Goal: Task Accomplishment & Management: Use online tool/utility

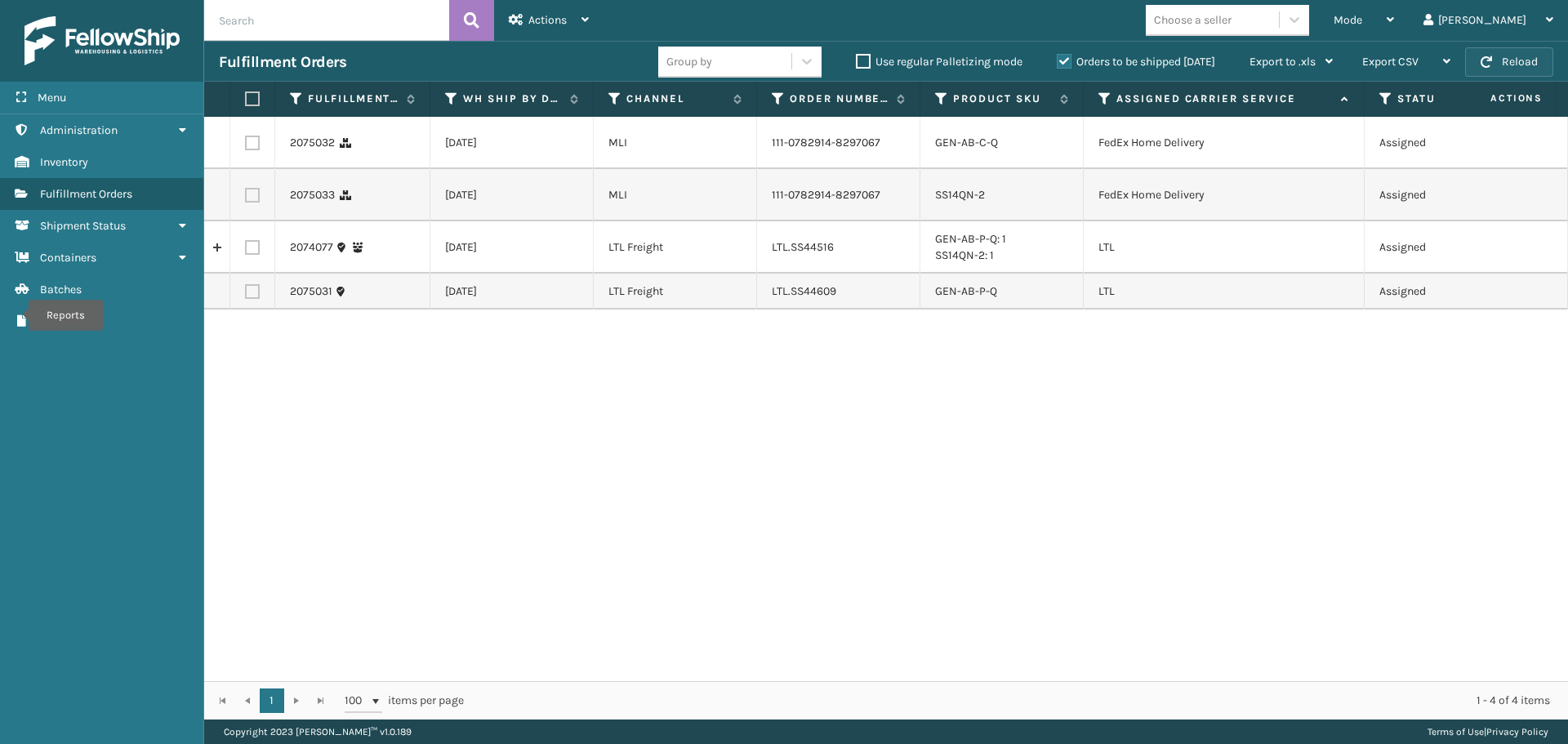
click at [1515, 60] on button "Reload" at bounding box center [1510, 61] width 88 height 30
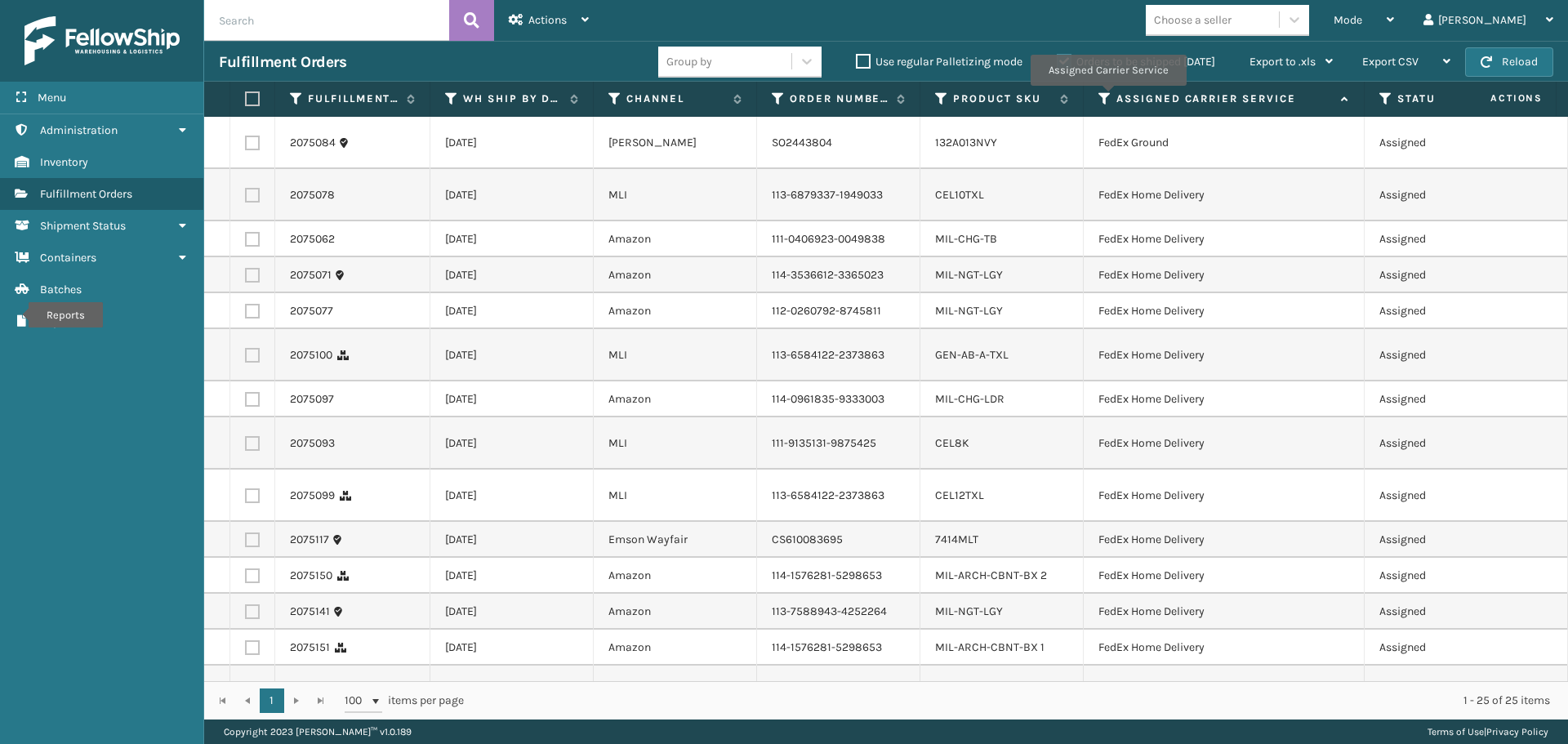
click at [1105, 98] on icon at bounding box center [1106, 99] width 13 height 14
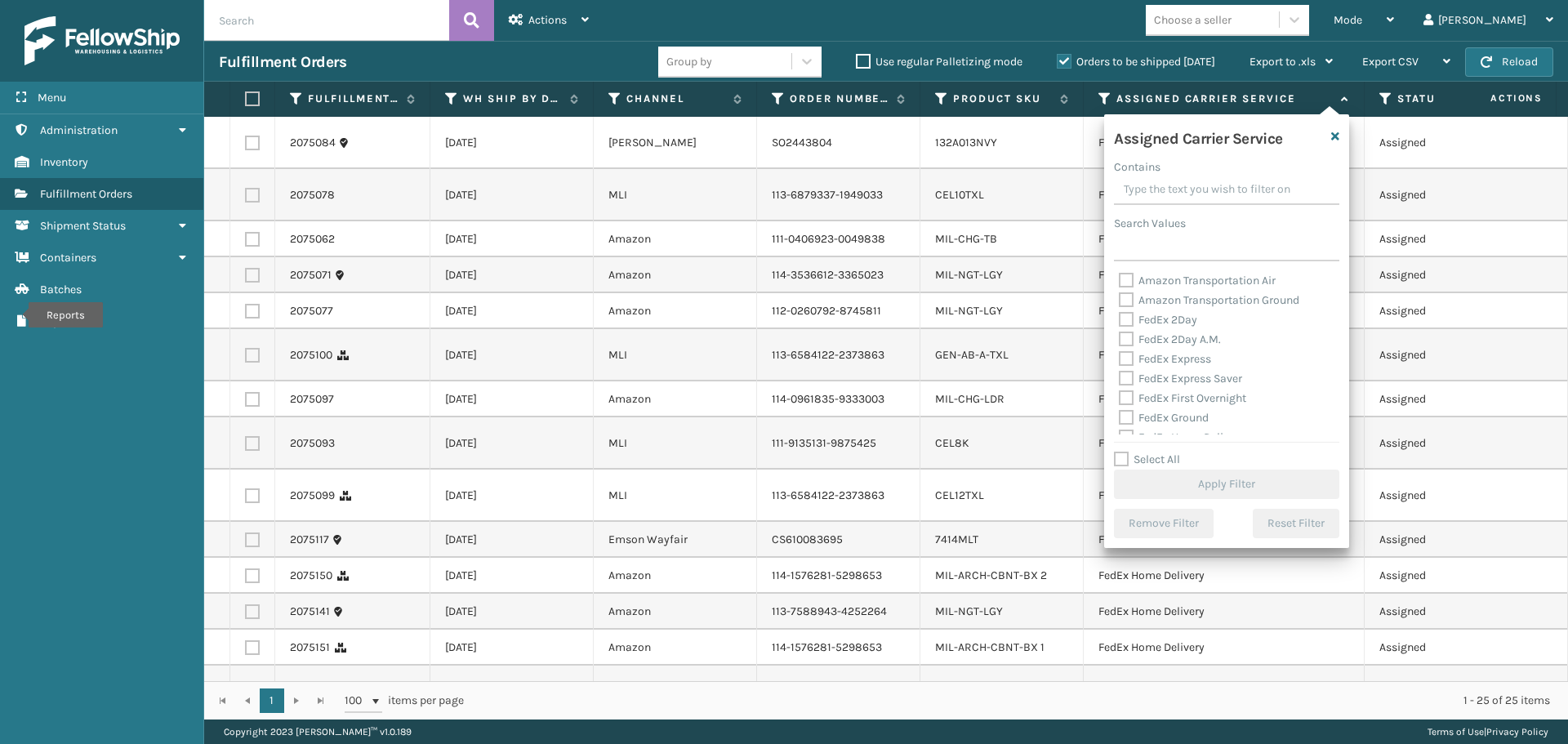
click at [1129, 322] on label "FedEx 2Day" at bounding box center [1158, 320] width 78 height 14
click at [1120, 321] on input "FedEx 2Day" at bounding box center [1119, 315] width 1 height 11
checkbox input "true"
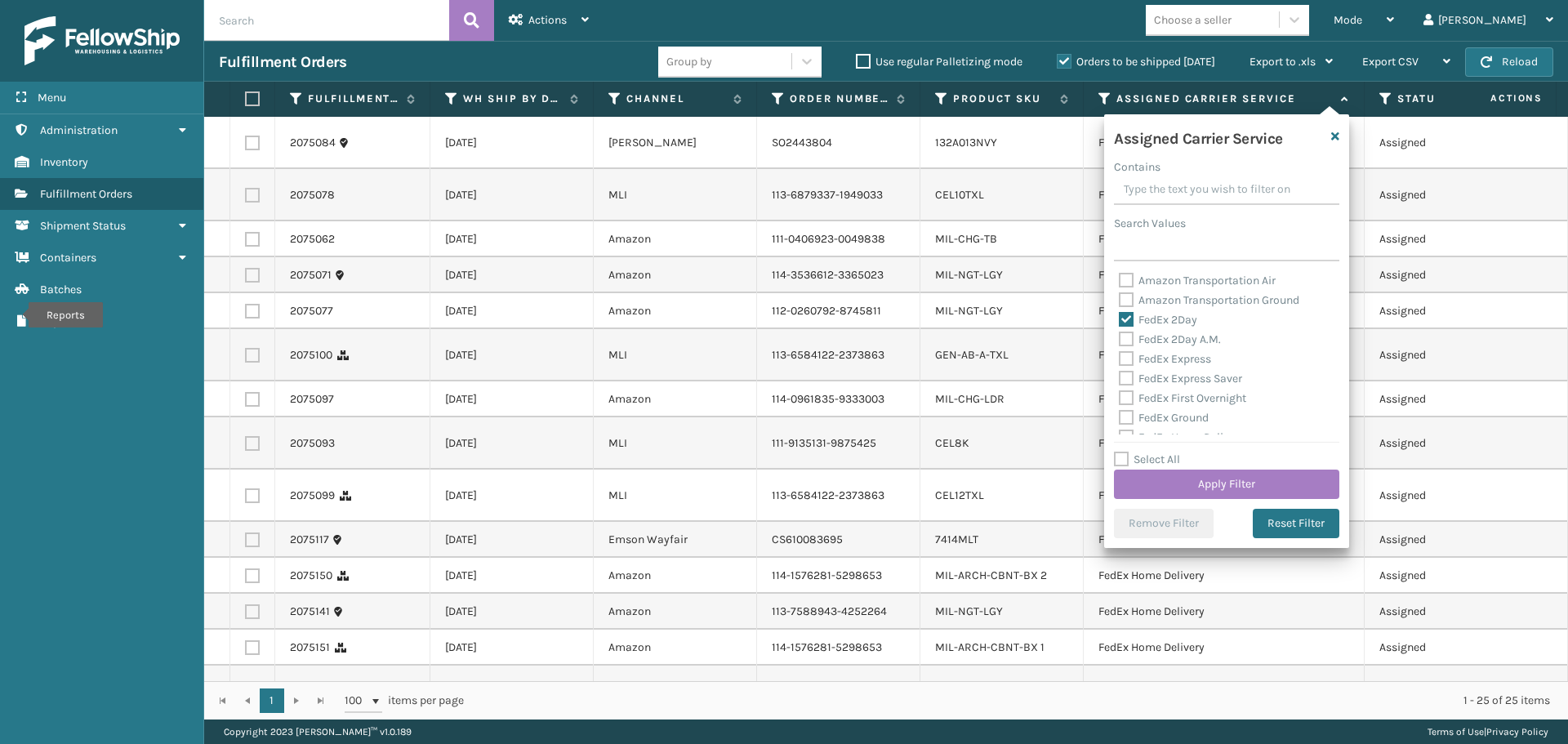
click at [1125, 342] on label "FedEx 2Day A.M." at bounding box center [1170, 339] width 102 height 14
click at [1120, 341] on input "FedEx 2Day A.M." at bounding box center [1119, 335] width 1 height 11
checkbox input "true"
click at [1125, 361] on label "FedEx Express" at bounding box center [1165, 359] width 92 height 14
click at [1120, 360] on input "FedEx Express" at bounding box center [1119, 354] width 1 height 11
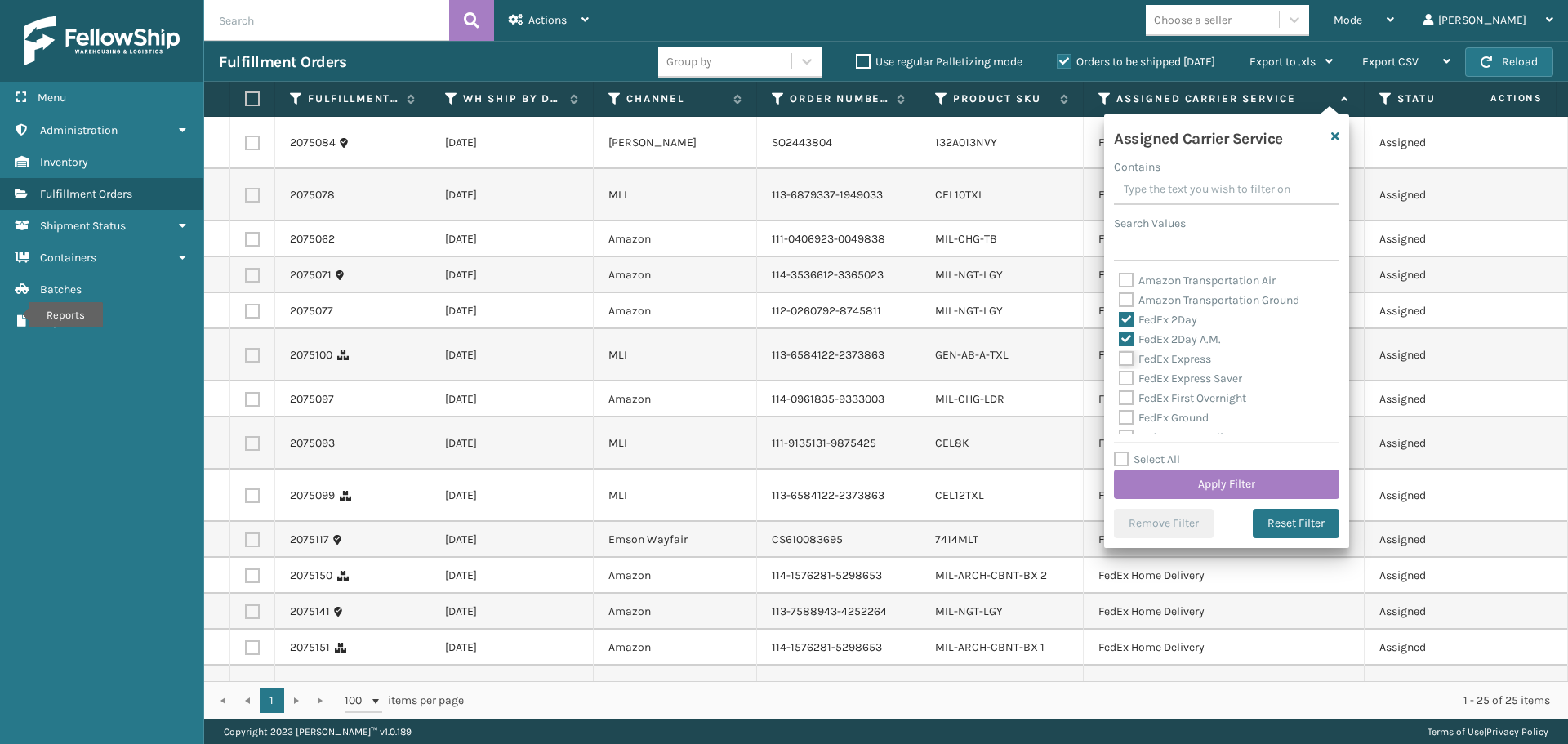
checkbox input "true"
click at [1125, 378] on label "FedEx Express Saver" at bounding box center [1180, 378] width 123 height 14
click at [1120, 378] on input "FedEx Express Saver" at bounding box center [1119, 374] width 1 height 11
checkbox input "true"
click at [1125, 393] on label "FedEx First Overnight" at bounding box center [1182, 398] width 127 height 14
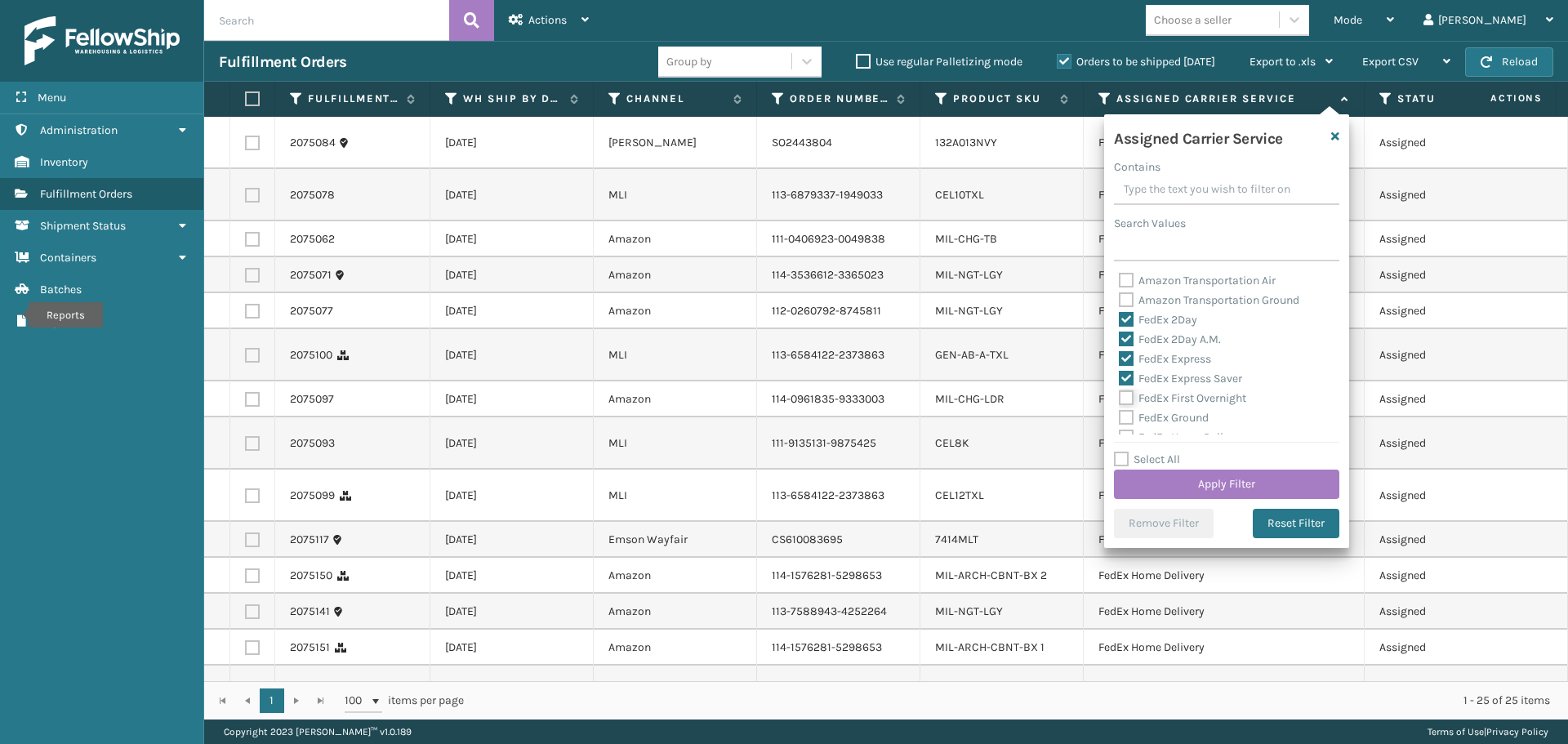
click at [1120, 393] on input "FedEx First Overnight" at bounding box center [1119, 394] width 1 height 11
checkbox input "true"
click at [1125, 417] on label "FedEx Ground" at bounding box center [1164, 417] width 90 height 14
click at [1120, 417] on input "FedEx Ground" at bounding box center [1119, 414] width 1 height 11
checkbox input "true"
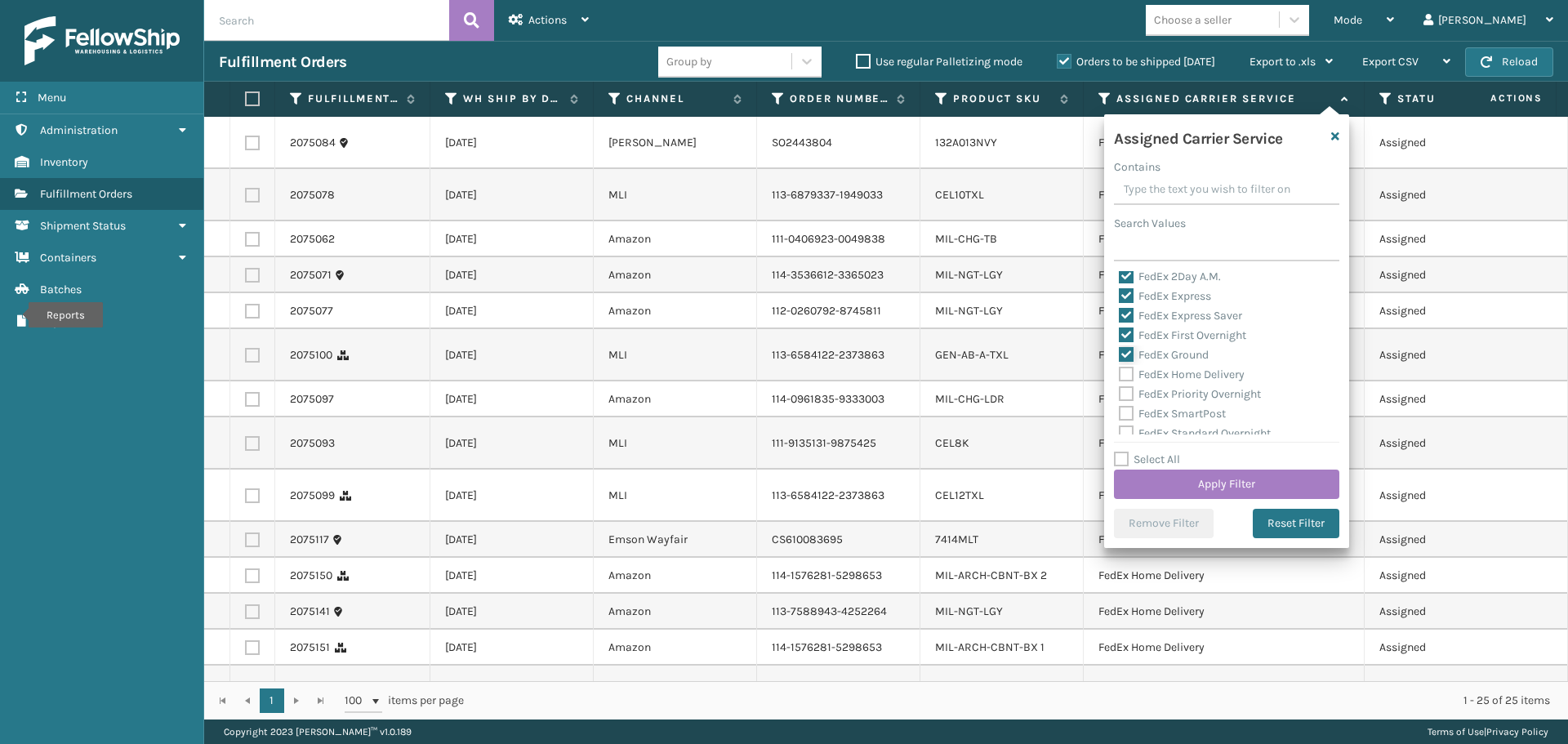
scroll to position [81, 0]
click at [1126, 360] on label "FedEx Home Delivery" at bounding box center [1181, 355] width 125 height 14
click at [1120, 357] on input "FedEx Home Delivery" at bounding box center [1119, 351] width 1 height 11
checkbox input "true"
click at [1126, 381] on label "FedEx Priority Overnight" at bounding box center [1190, 375] width 142 height 14
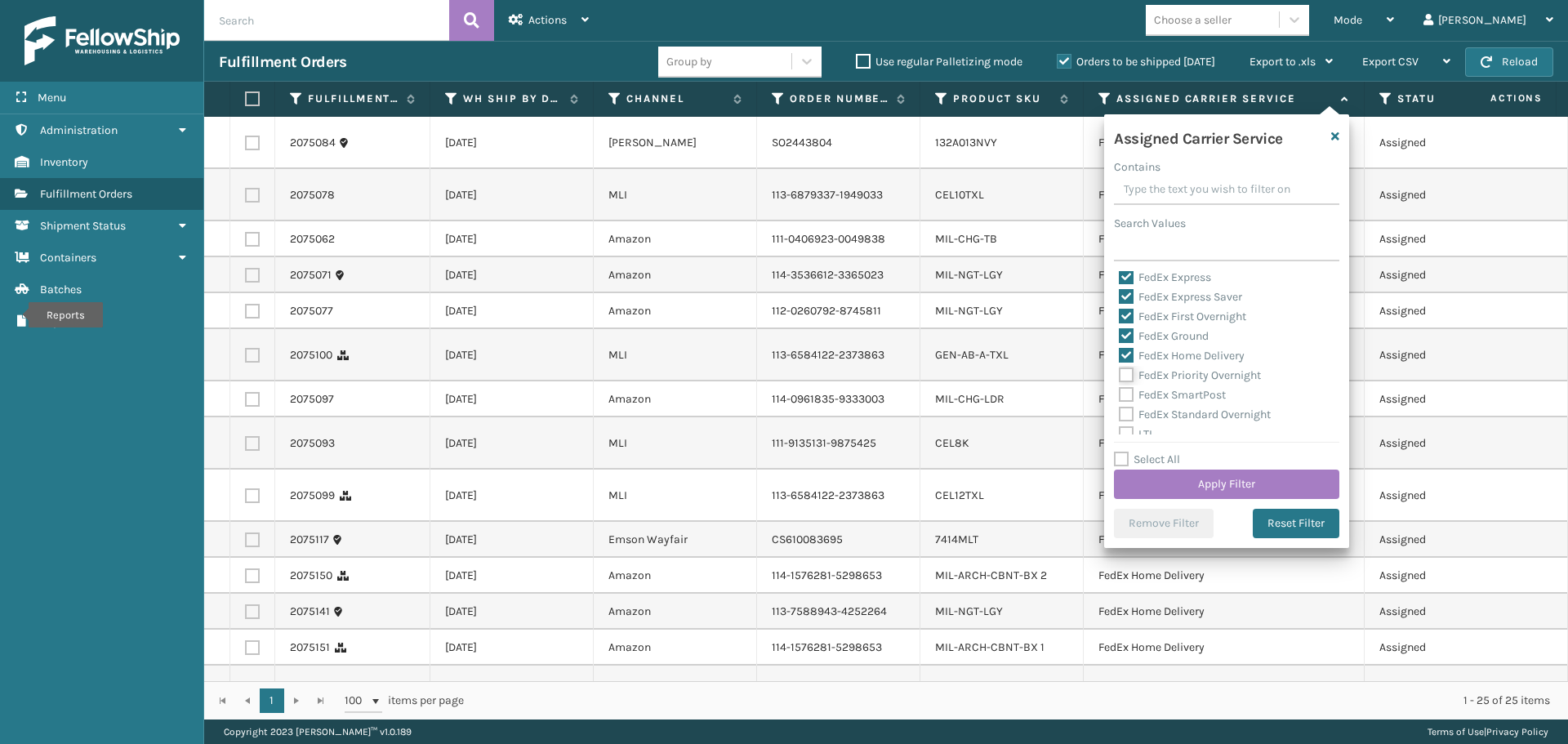
click at [1120, 376] on input "FedEx Priority Overnight" at bounding box center [1119, 371] width 1 height 11
checkbox input "true"
click at [1126, 400] on label "FedEx SmartPost" at bounding box center [1173, 395] width 107 height 14
click at [1120, 396] on input "FedEx SmartPost" at bounding box center [1119, 391] width 1 height 11
checkbox input "true"
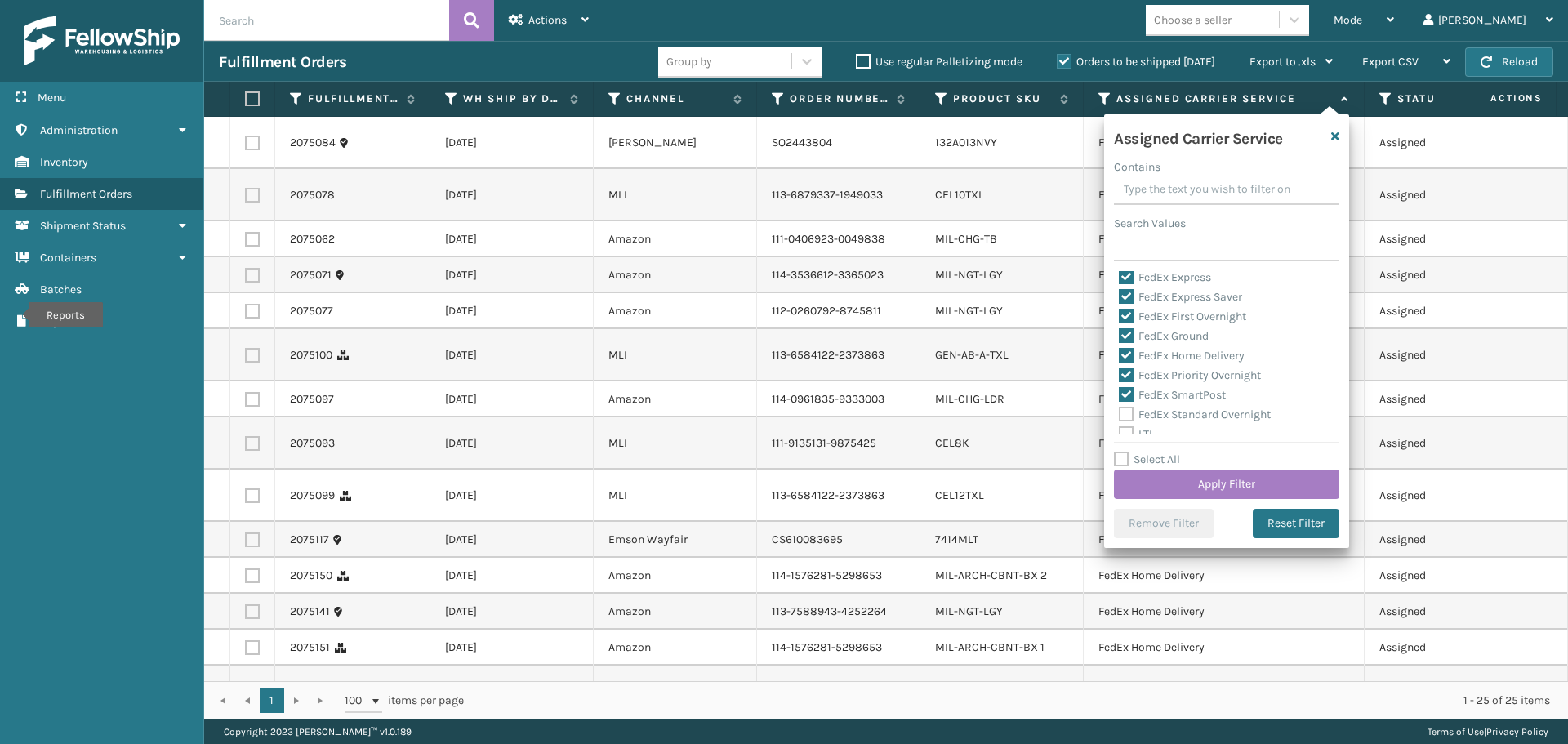
click at [1126, 417] on label "FedEx Standard Overnight" at bounding box center [1195, 415] width 152 height 14
click at [1120, 416] on input "FedEx Standard Overnight" at bounding box center [1119, 410] width 1 height 11
checkbox input "true"
click at [1241, 480] on button "Apply Filter" at bounding box center [1226, 485] width 225 height 30
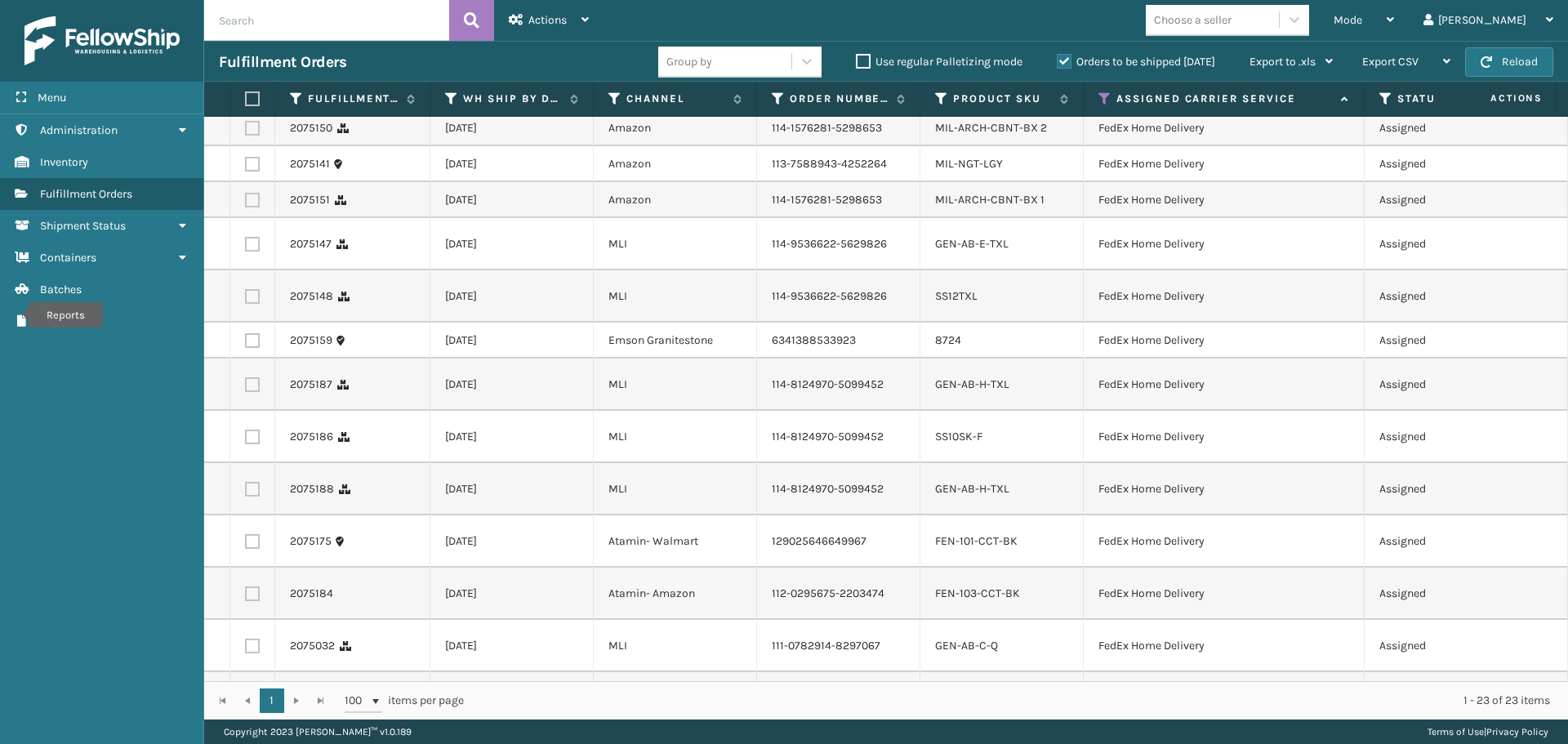
scroll to position [0, 0]
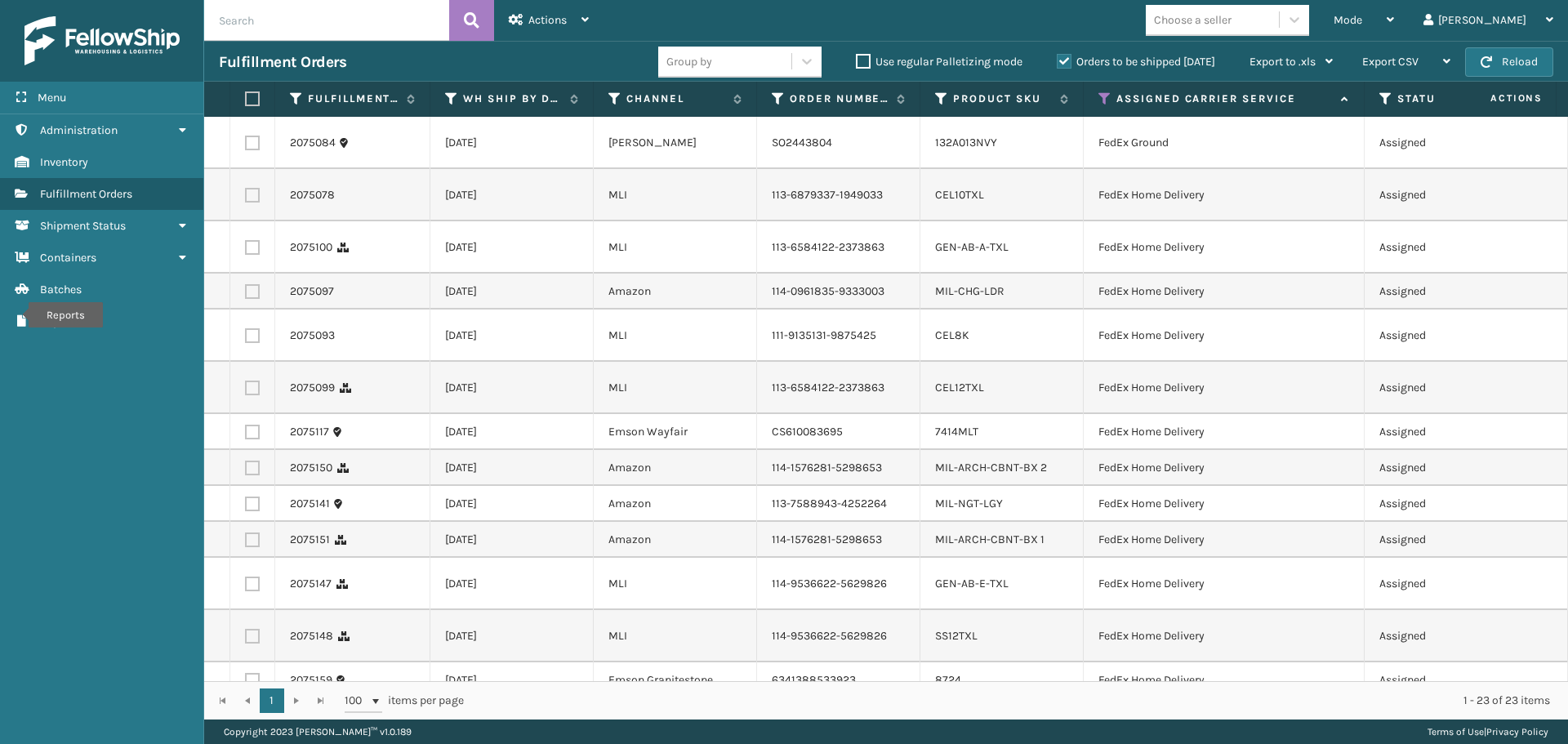
click at [253, 104] on label at bounding box center [250, 99] width 10 height 14
click at [246, 104] on input "checkbox" at bounding box center [245, 99] width 1 height 11
checkbox input "true"
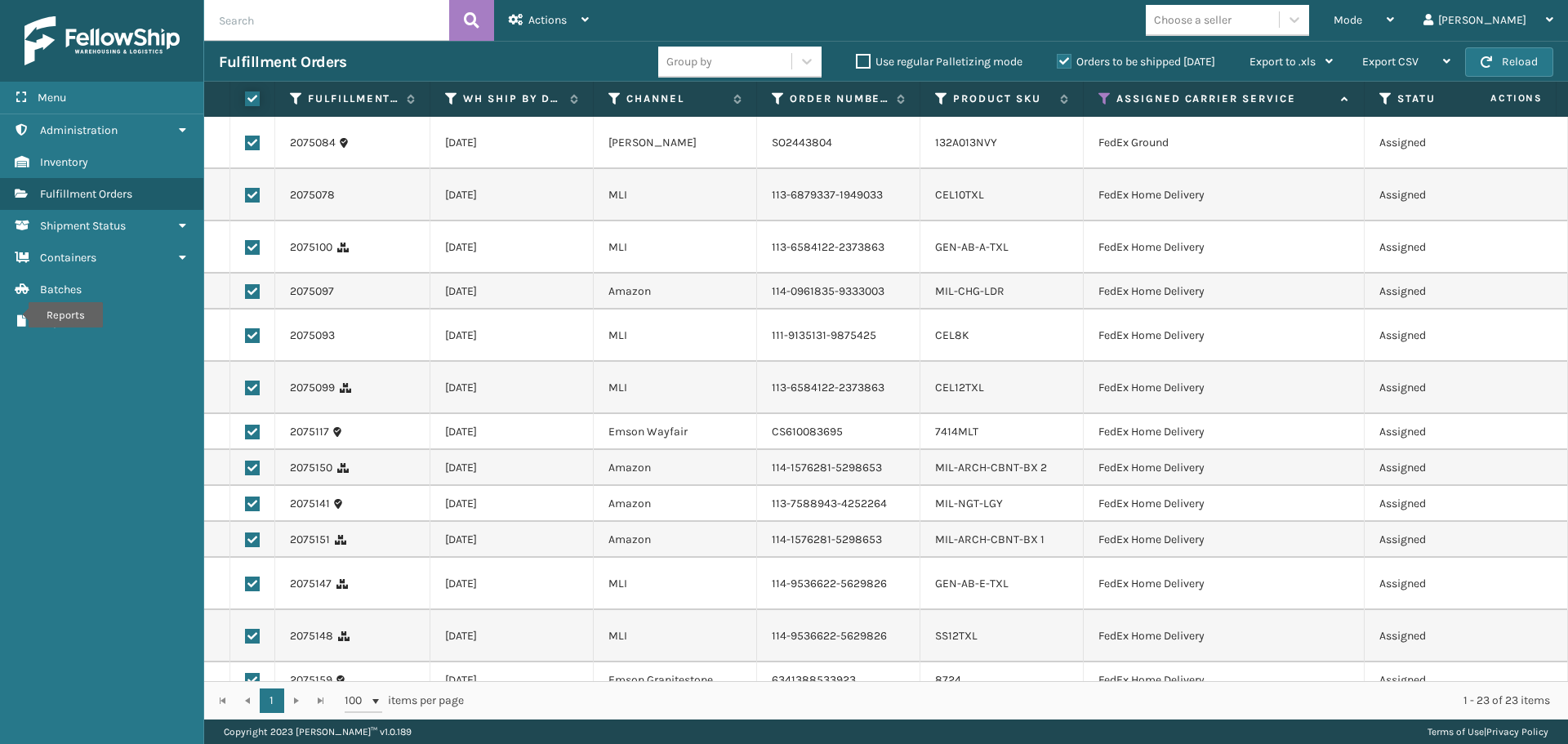
checkbox input "true"
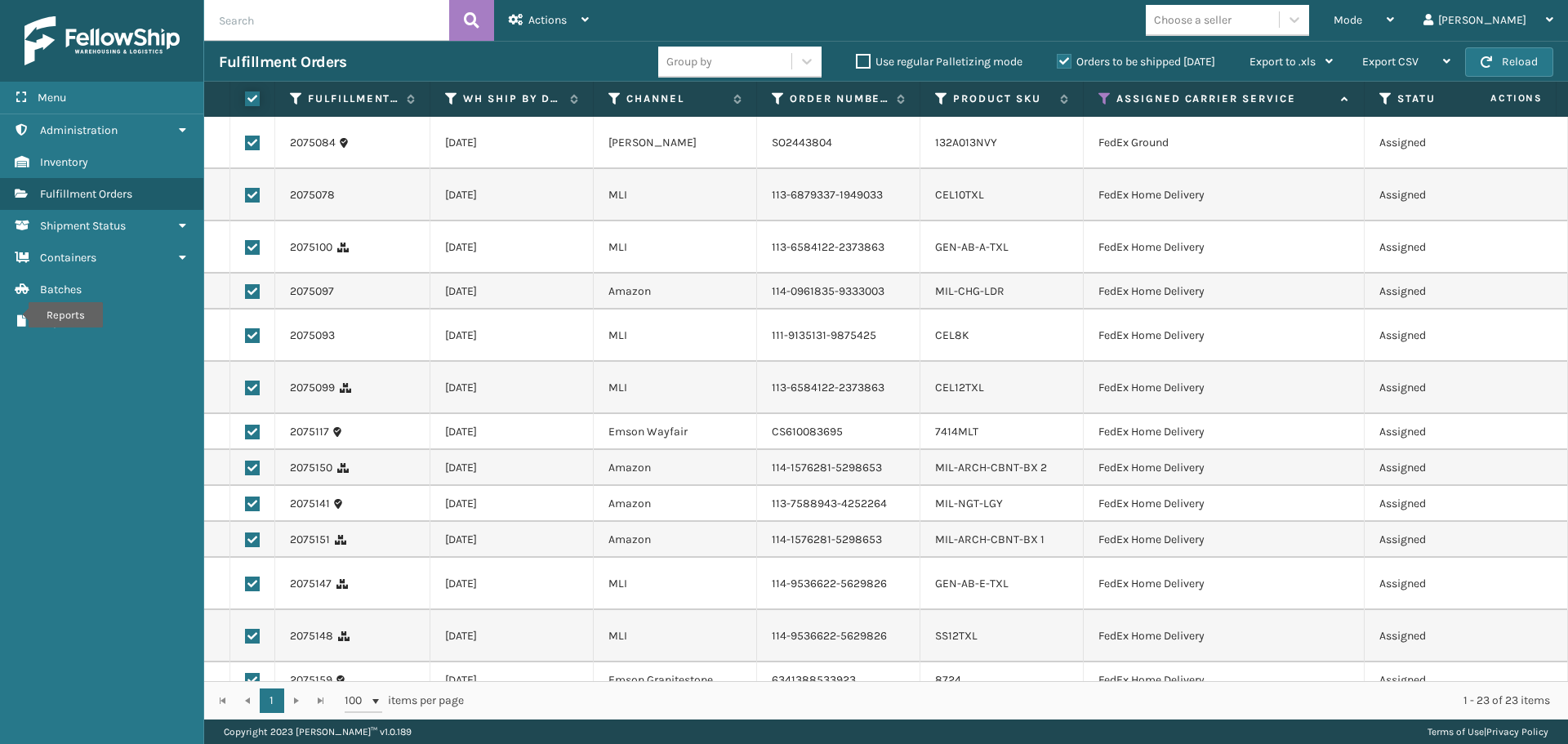
checkbox input "true"
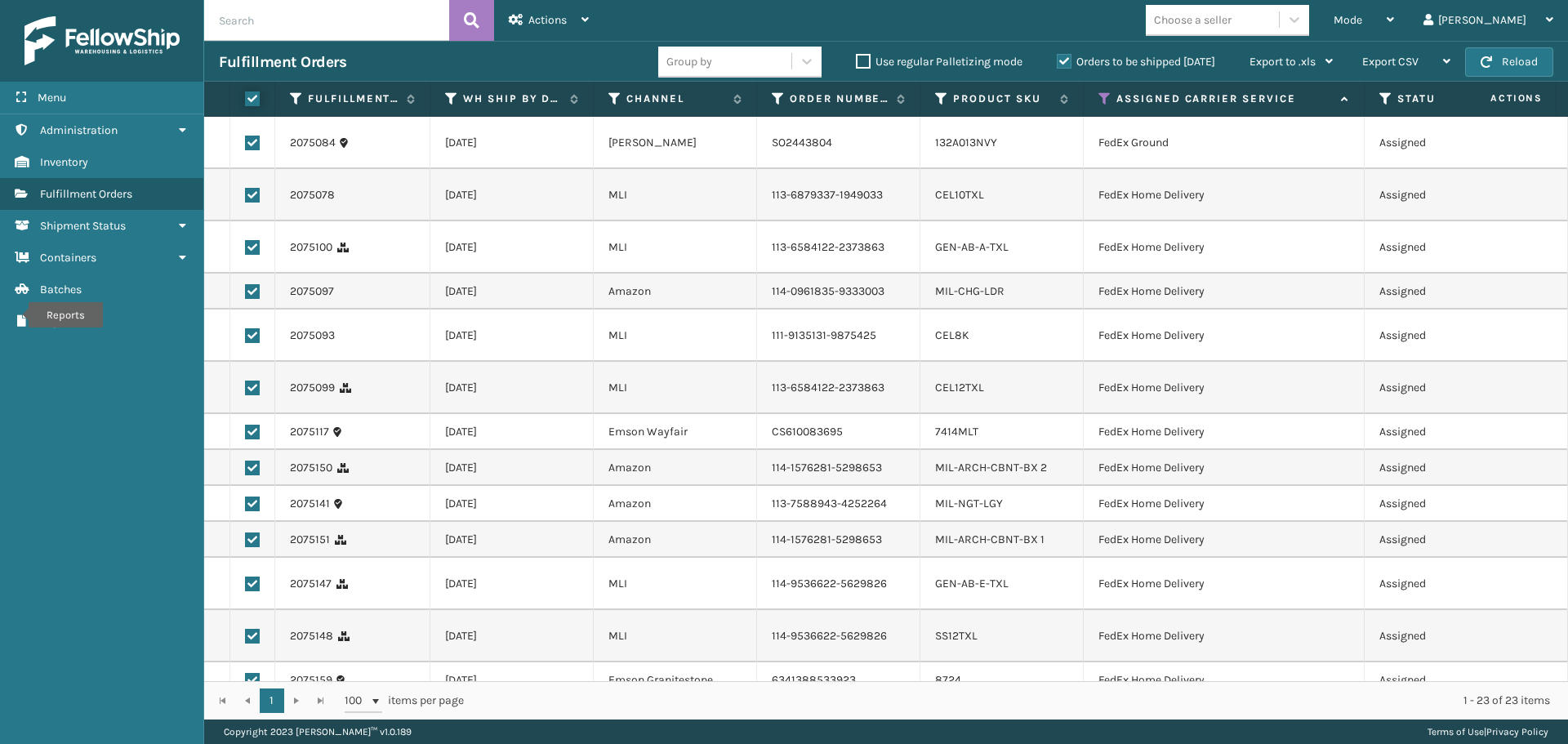
checkbox input "true"
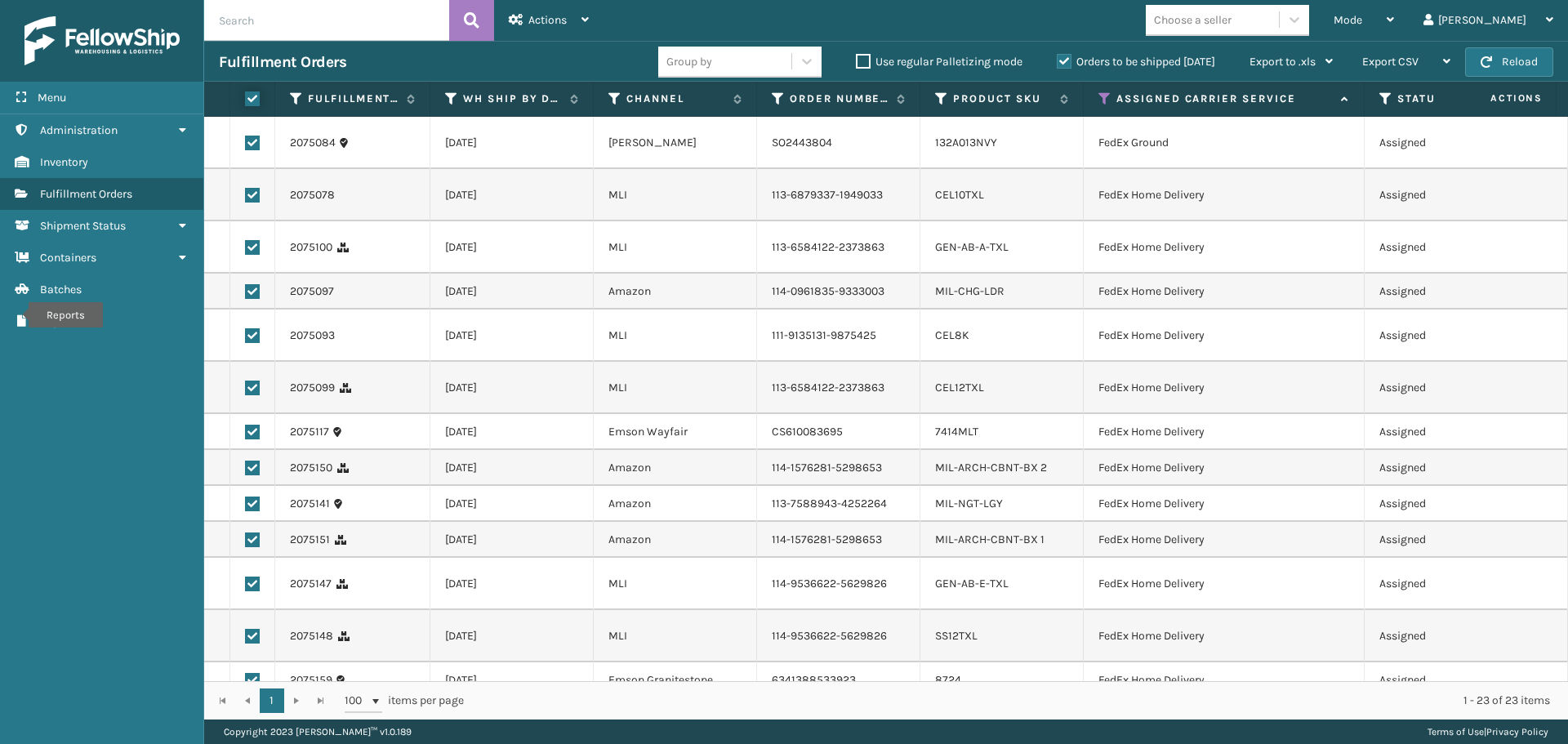
checkbox input "true"
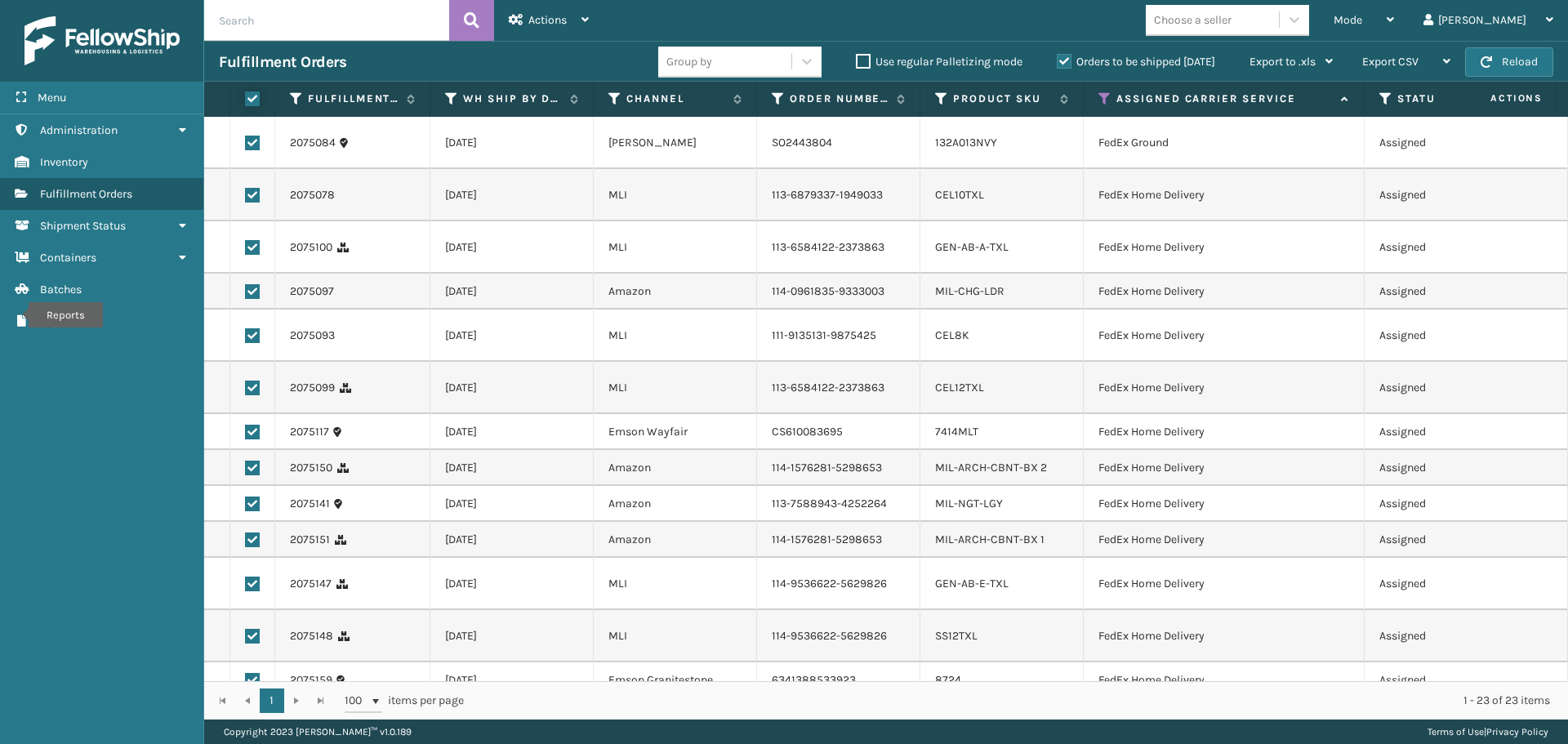
checkbox input "true"
click at [531, 28] on div "Actions" at bounding box center [549, 20] width 80 height 41
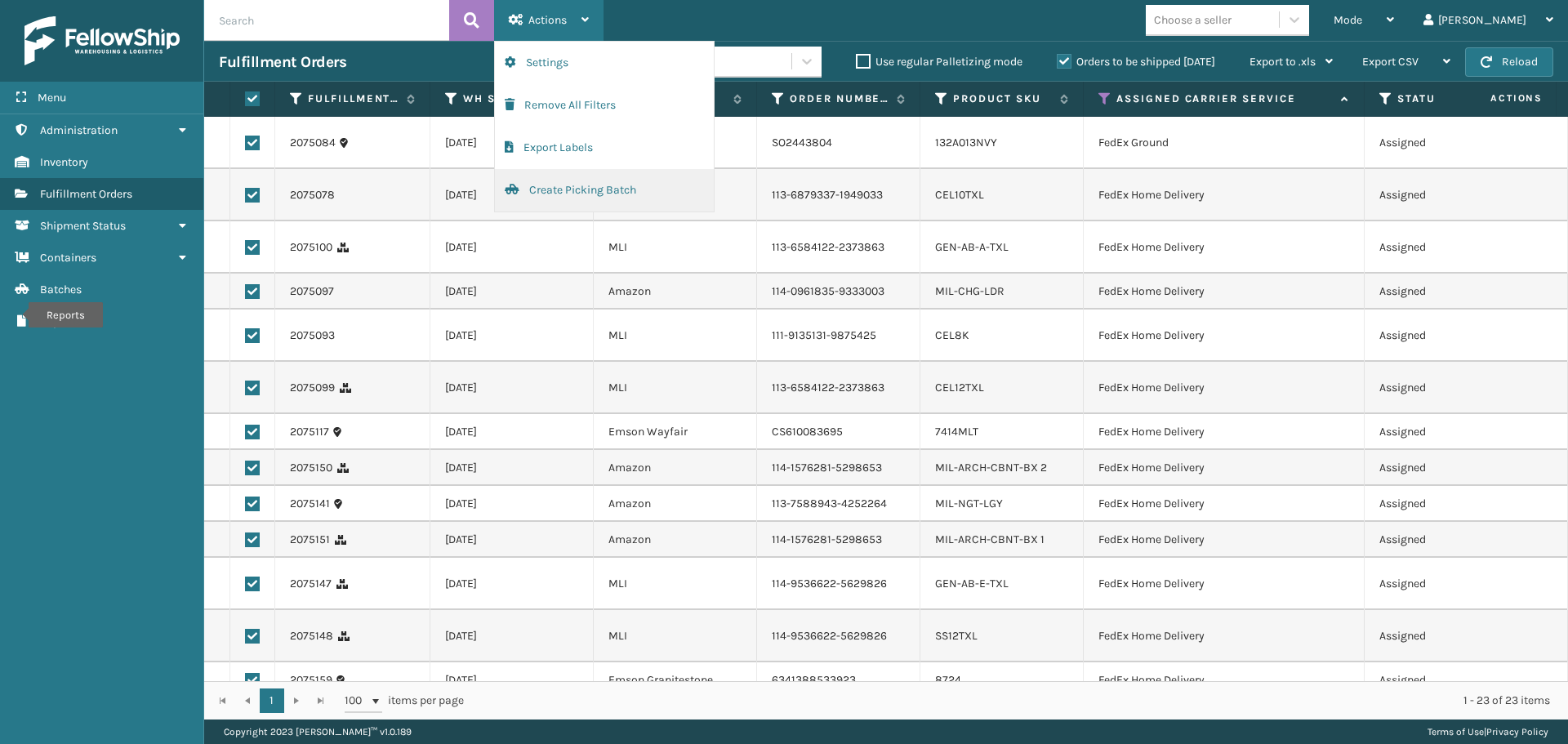
click at [563, 185] on button "Create Picking Batch" at bounding box center [604, 191] width 219 height 42
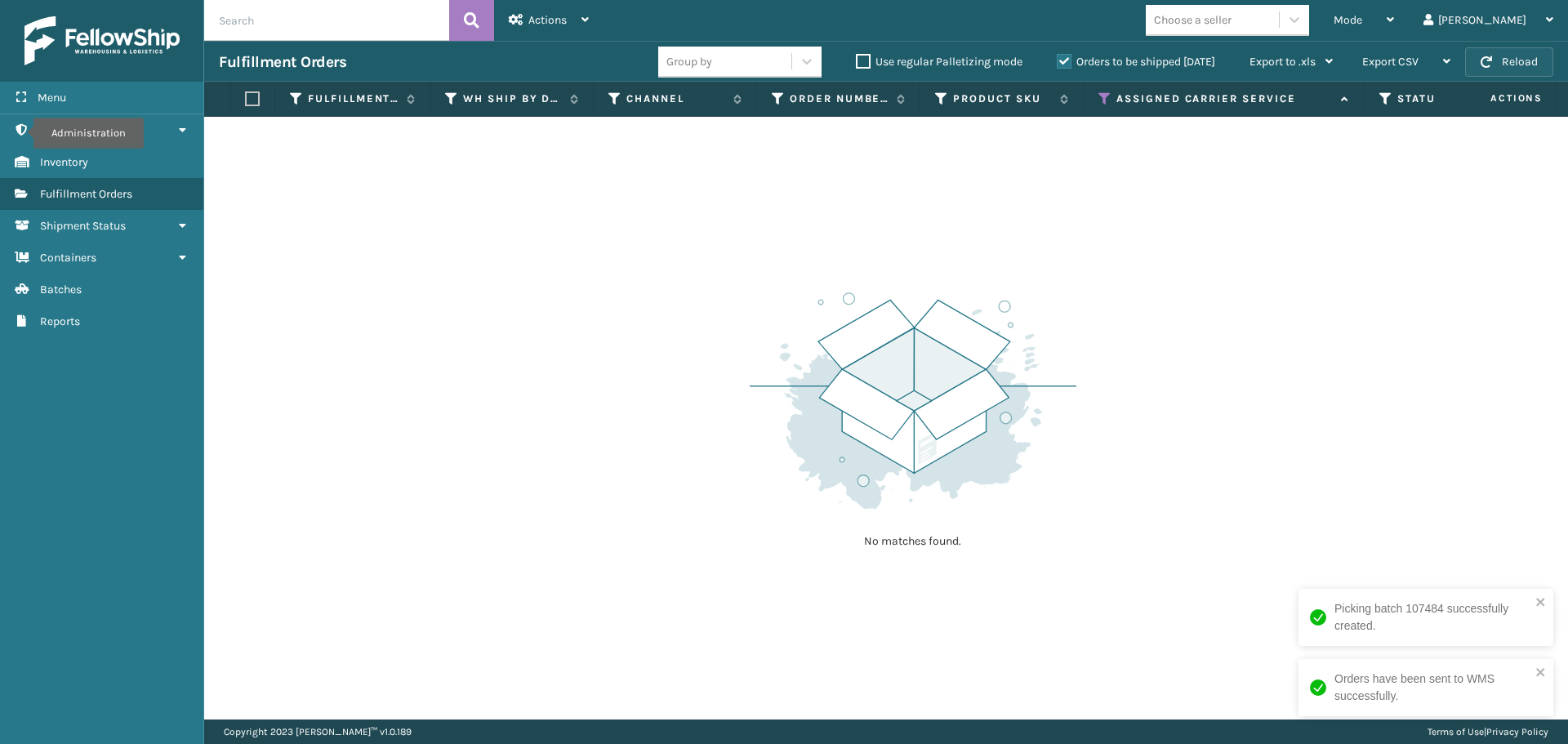
click at [1540, 59] on button "Reload" at bounding box center [1510, 61] width 88 height 30
click at [1507, 57] on button "Reload" at bounding box center [1510, 61] width 88 height 30
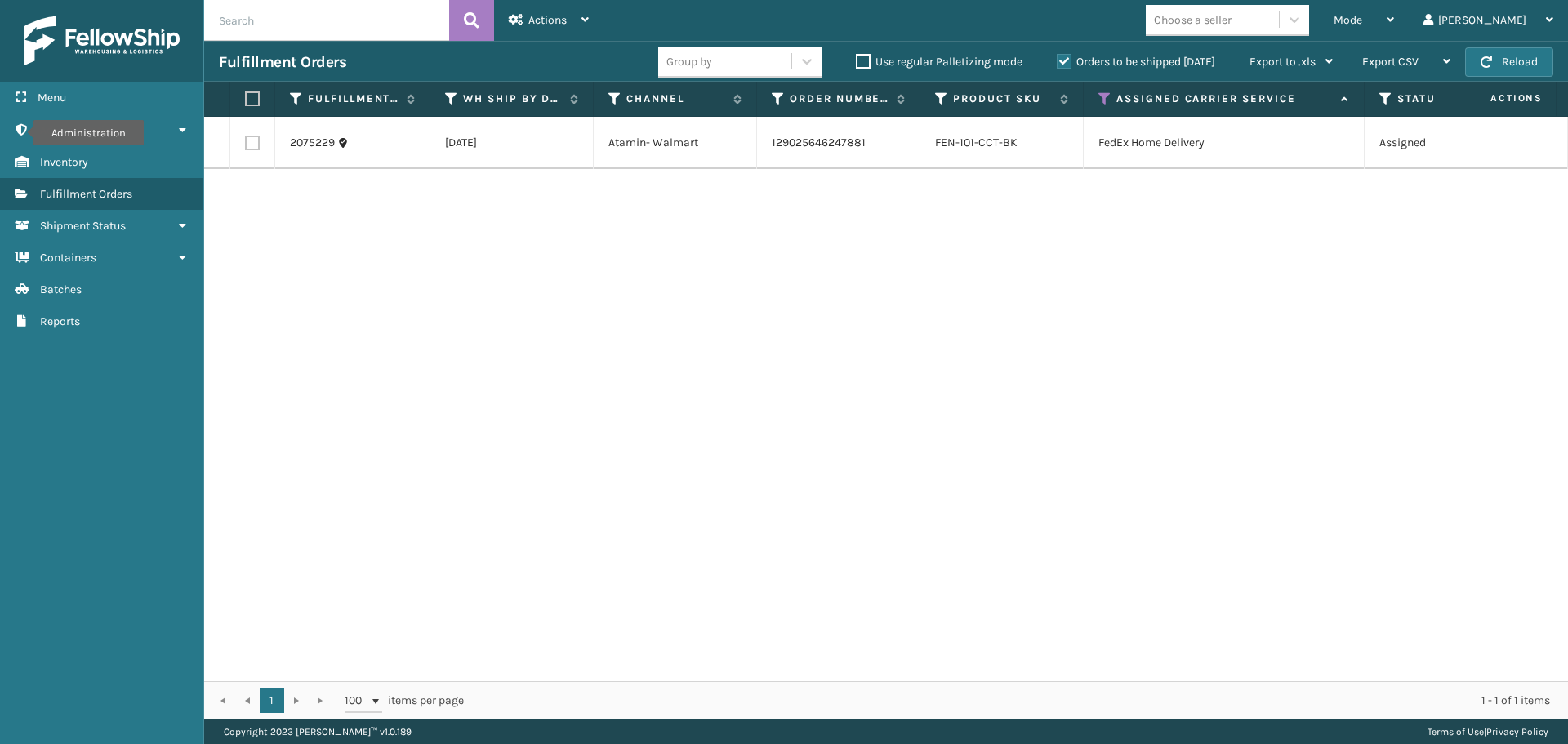
click at [1507, 57] on button "Reload" at bounding box center [1510, 61] width 88 height 30
